Goal: Task Accomplishment & Management: Manage account settings

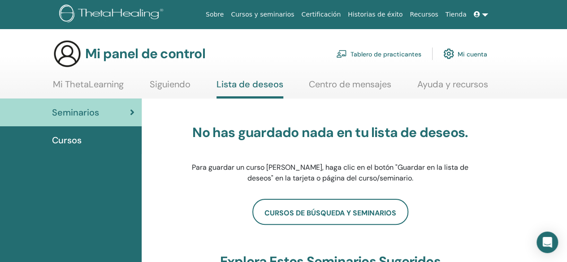
click at [467, 52] on font "Mi cuenta" at bounding box center [473, 54] width 30 height 8
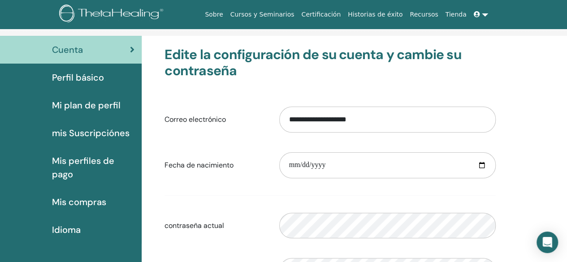
scroll to position [109, 0]
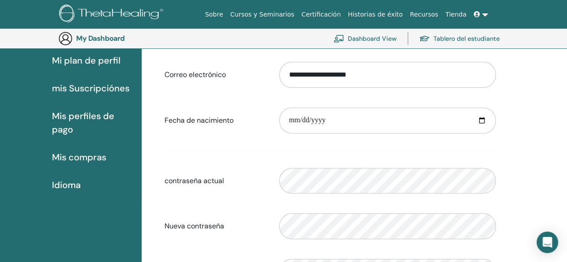
click at [87, 157] on span "Mis compras" at bounding box center [79, 157] width 54 height 13
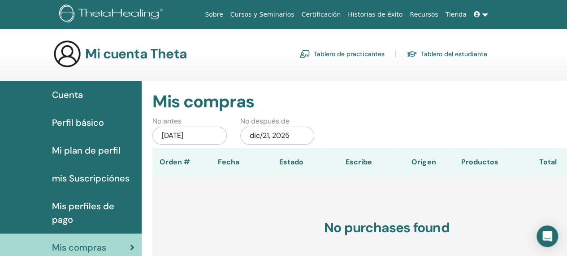
click at [65, 96] on span "Cuenta" at bounding box center [67, 94] width 31 height 13
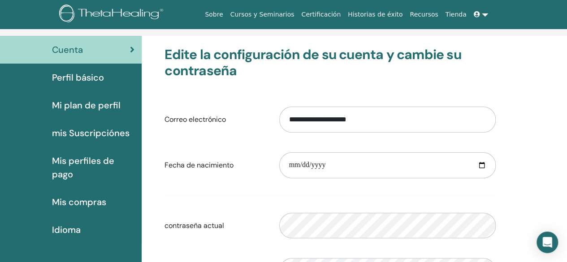
scroll to position [109, 0]
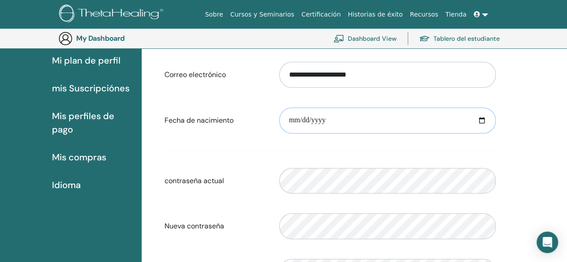
click at [295, 122] on input "date" at bounding box center [387, 121] width 217 height 26
type input "**********"
click at [480, 121] on input "**********" at bounding box center [387, 121] width 217 height 26
click at [393, 120] on input "**********" at bounding box center [387, 121] width 217 height 26
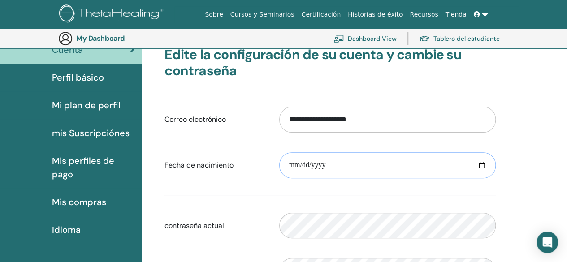
scroll to position [0, 0]
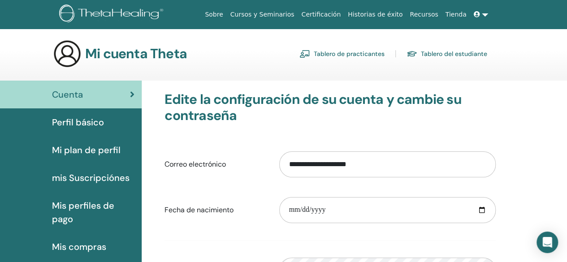
click at [340, 12] on link "Certificación" at bounding box center [321, 14] width 47 height 17
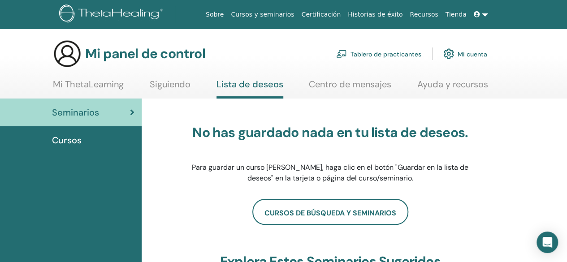
click at [456, 53] on link "Mi cuenta" at bounding box center [466, 54] width 44 height 20
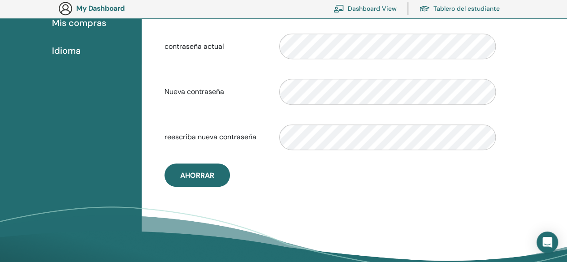
scroll to position [289, 0]
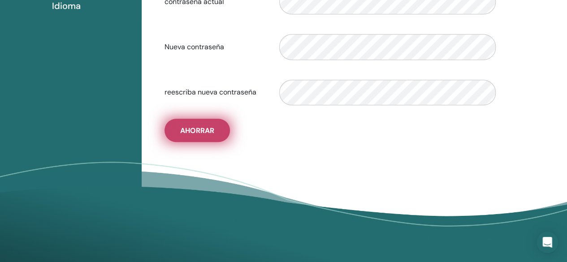
click at [203, 136] on button "Ahorrar" at bounding box center [197, 130] width 65 height 23
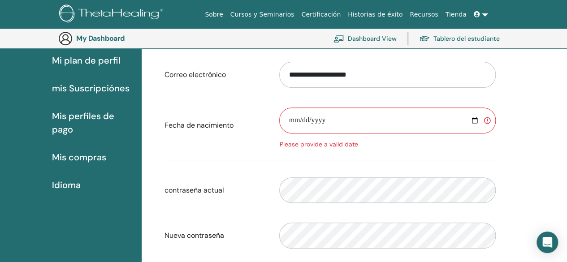
scroll to position [0, 0]
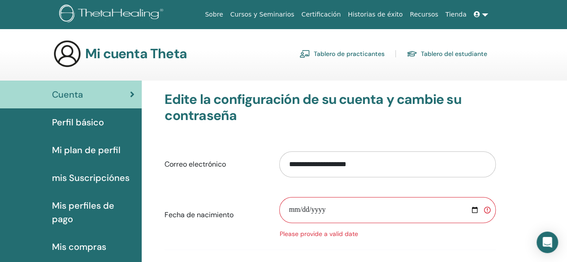
click at [360, 54] on link "Tablero de practicantes" at bounding box center [342, 54] width 85 height 14
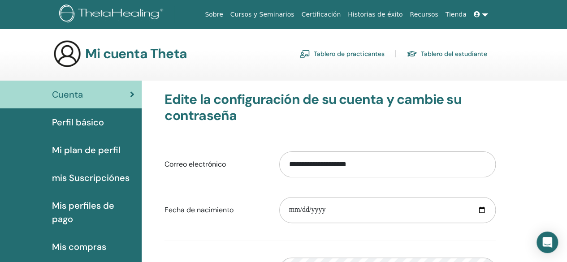
click at [434, 52] on link "Tablero del estudiante" at bounding box center [447, 54] width 81 height 14
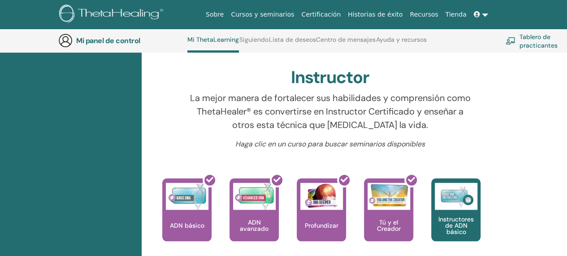
scroll to position [337, 0]
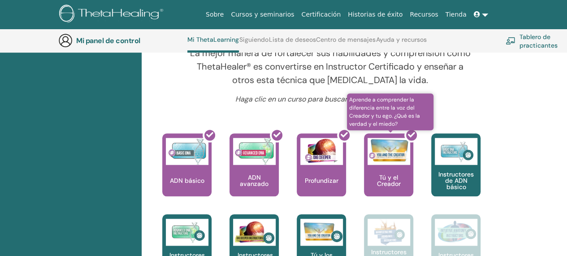
click at [393, 161] on div at bounding box center [394, 168] width 49 height 81
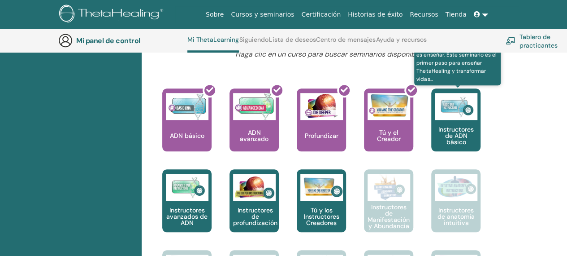
scroll to position [427, 0]
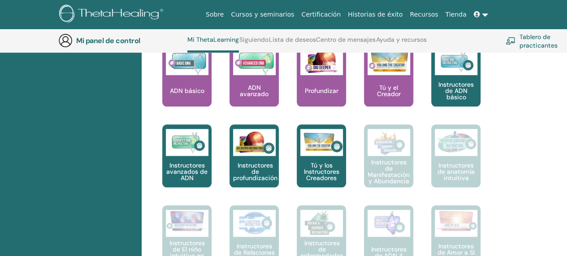
click at [395, 89] on div at bounding box center [394, 78] width 49 height 81
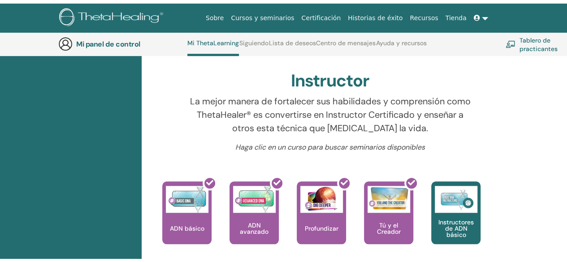
scroll to position [0, 0]
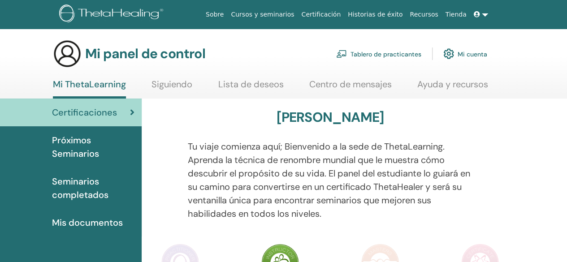
click at [79, 114] on font "Certificaciones" at bounding box center [84, 113] width 65 height 12
click at [95, 224] on font "Mis documentos" at bounding box center [87, 223] width 71 height 12
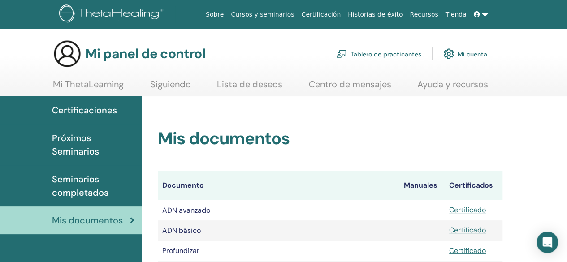
scroll to position [45, 0]
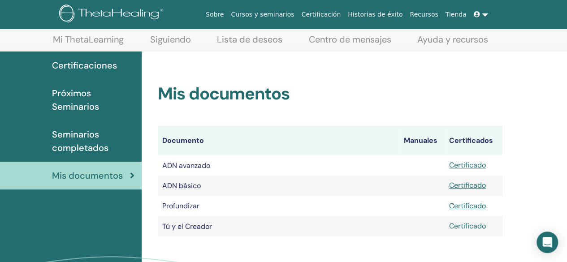
click at [463, 226] on font "Certificado" at bounding box center [467, 226] width 37 height 9
